Goal: Transaction & Acquisition: Purchase product/service

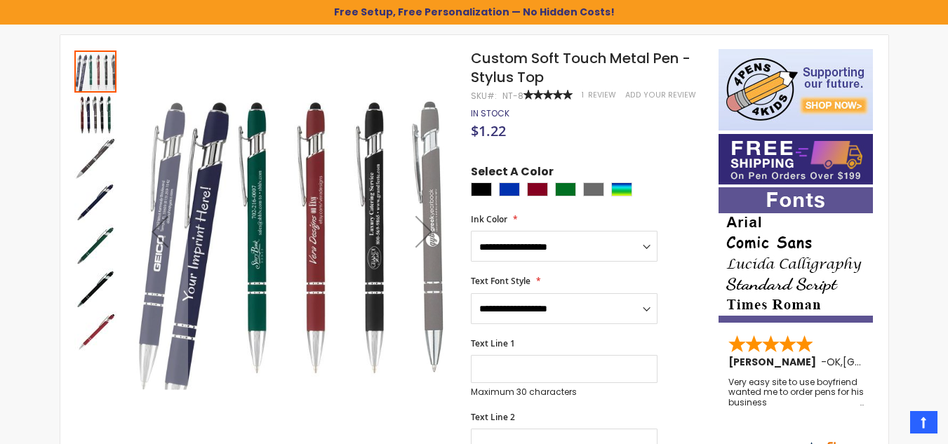
scroll to position [182, 0]
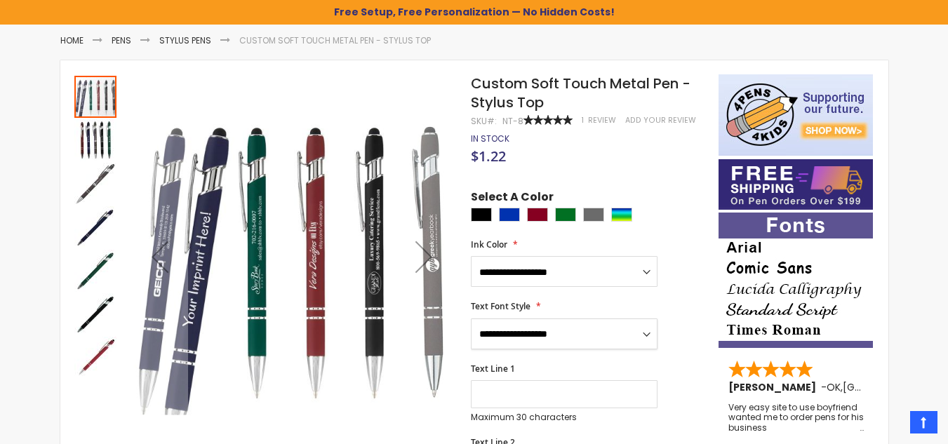
click at [654, 319] on select "**********" at bounding box center [564, 333] width 187 height 31
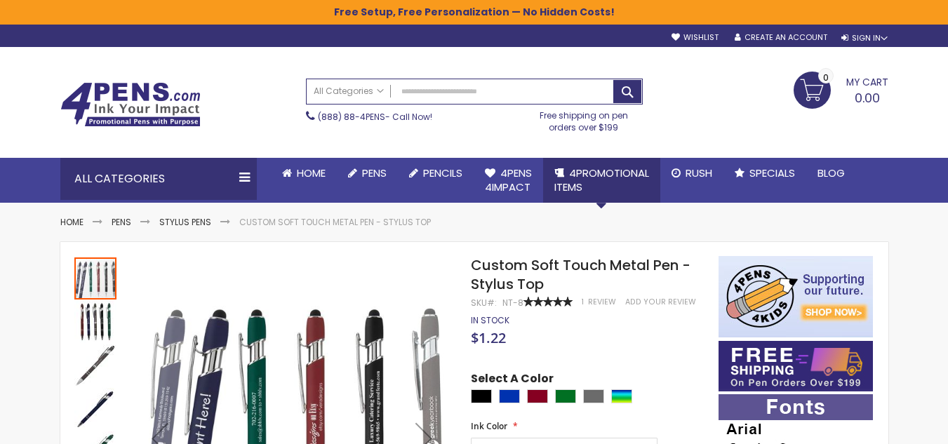
click at [609, 181] on link "4PROMOTIONAL ITEMS" at bounding box center [601, 181] width 117 height 46
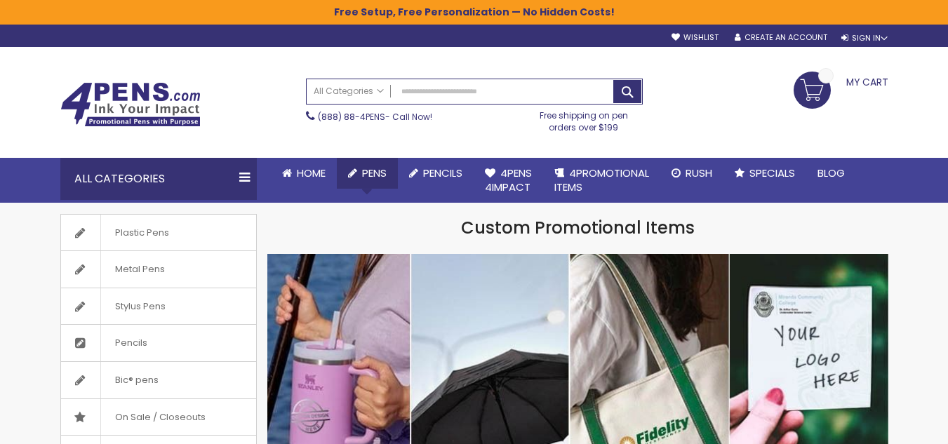
click at [379, 179] on span "Pens" at bounding box center [374, 173] width 25 height 15
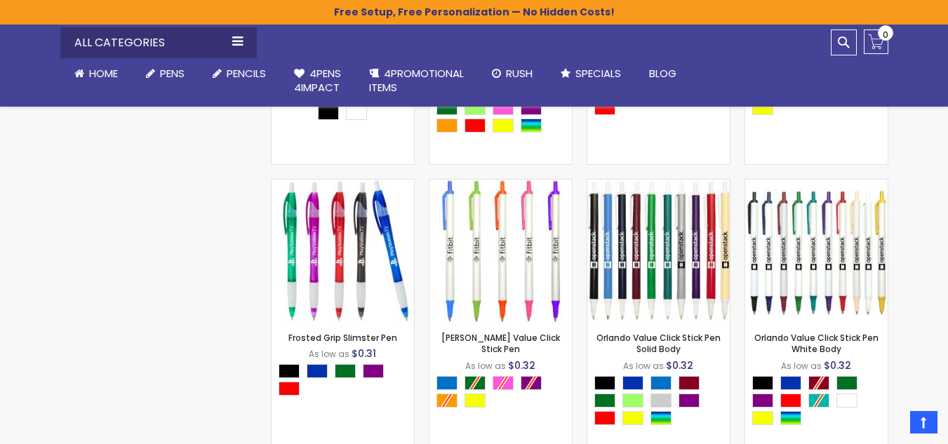
scroll to position [1693, 0]
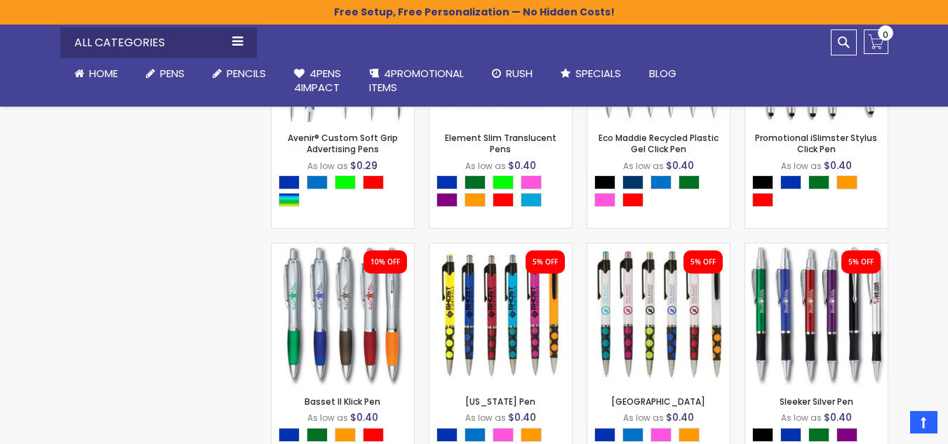
scroll to position [3800, 0]
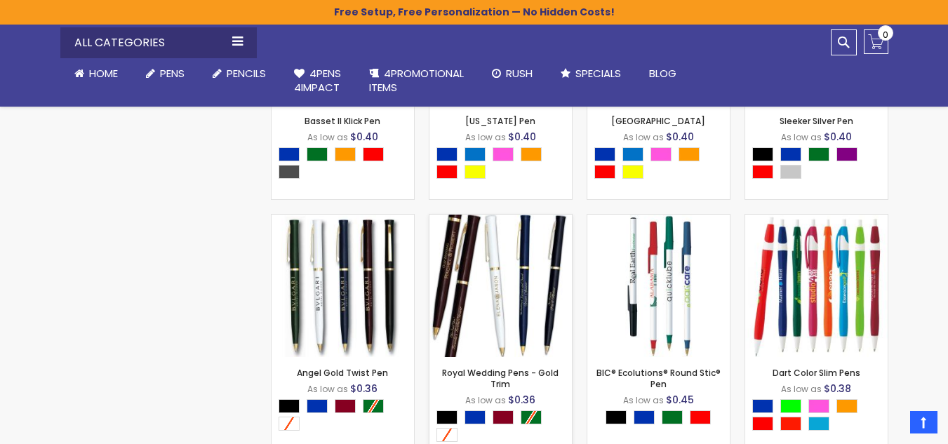
click at [465, 329] on img at bounding box center [500, 286] width 142 height 142
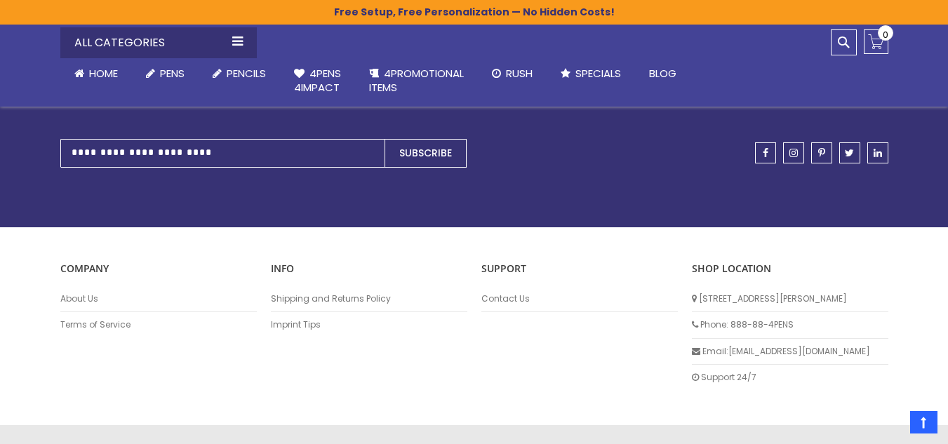
scroll to position [928, 0]
